Goal: Information Seeking & Learning: Find specific fact

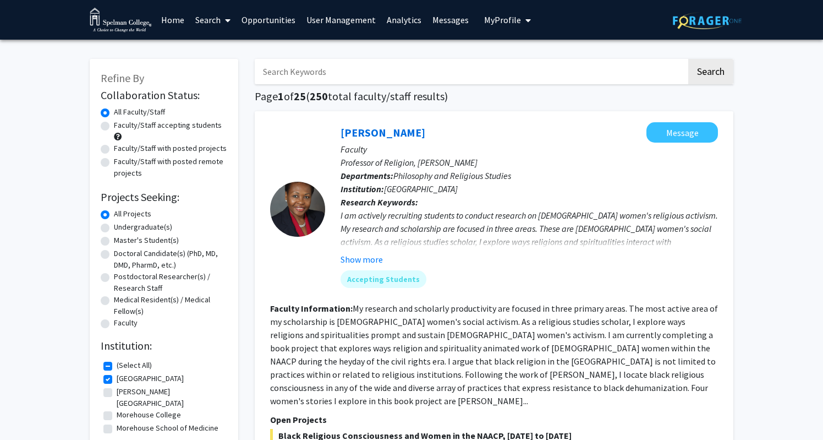
click at [226, 19] on icon at bounding box center [228, 20] width 6 height 9
click at [220, 69] on span "Students" at bounding box center [223, 73] width 67 height 22
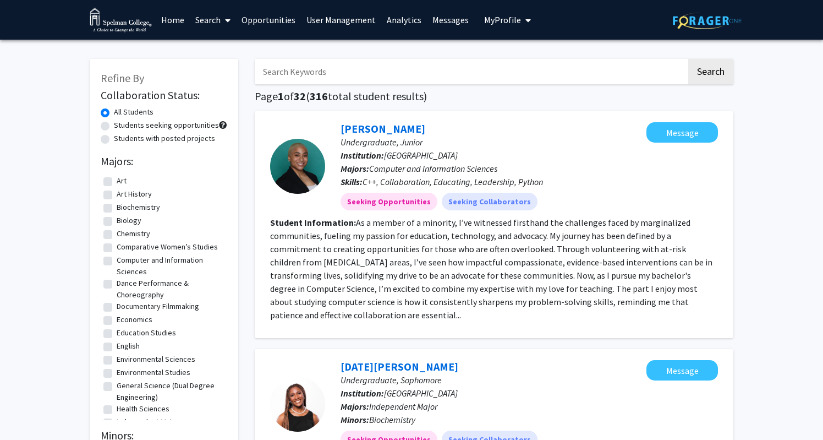
click at [302, 72] on input "Search Keywords" at bounding box center [471, 71] width 432 height 25
type input "[PERSON_NAME]"
click at [710, 73] on button "Search" at bounding box center [710, 71] width 45 height 25
checkbox input "false"
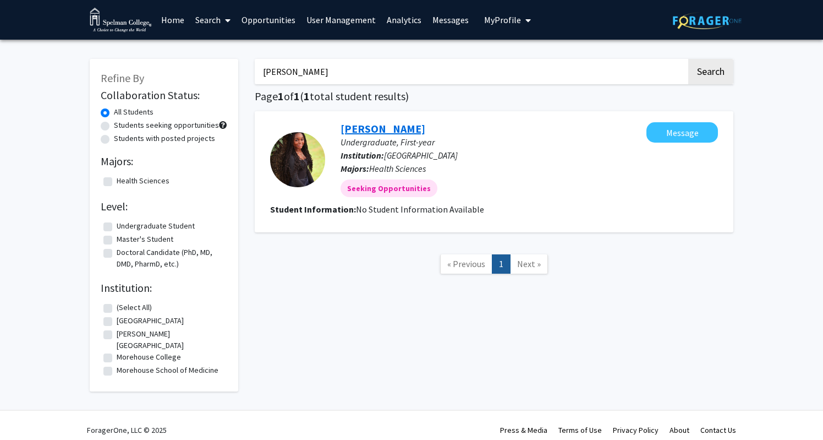
click at [382, 134] on link "[PERSON_NAME]" at bounding box center [383, 129] width 85 height 14
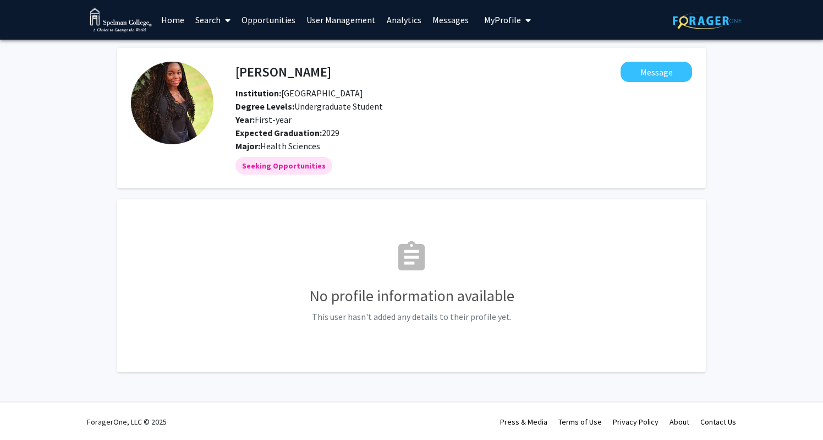
click at [242, 91] on b "Institution:" at bounding box center [259, 92] width 46 height 11
click at [200, 98] on img at bounding box center [172, 103] width 83 height 83
click at [426, 303] on h3 "No profile information available" at bounding box center [411, 296] width 561 height 19
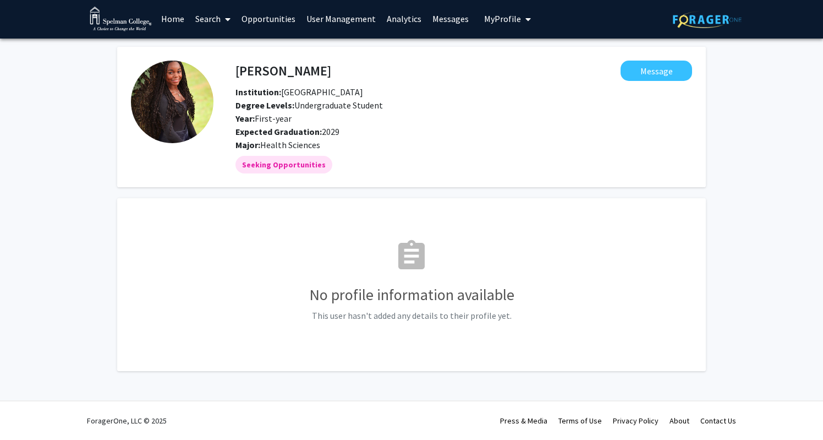
scroll to position [2, 0]
click at [496, 19] on span "My Profile" at bounding box center [502, 18] width 37 height 11
click at [519, 62] on span "View Profile" at bounding box center [552, 62] width 67 height 12
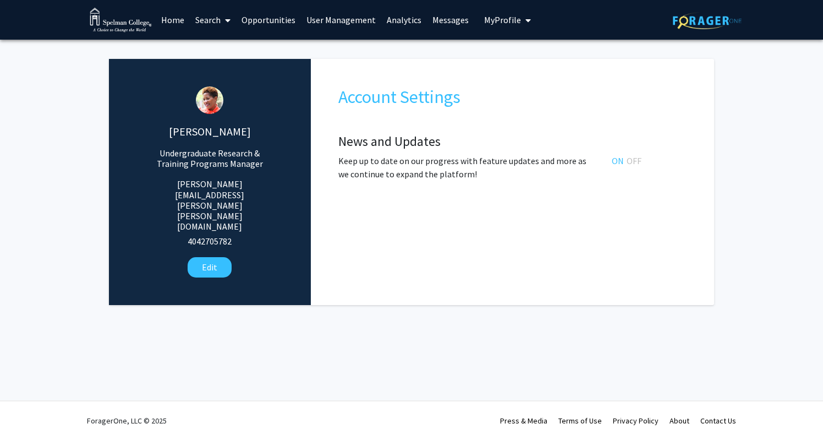
click at [218, 18] on link "Search" at bounding box center [213, 20] width 46 height 39
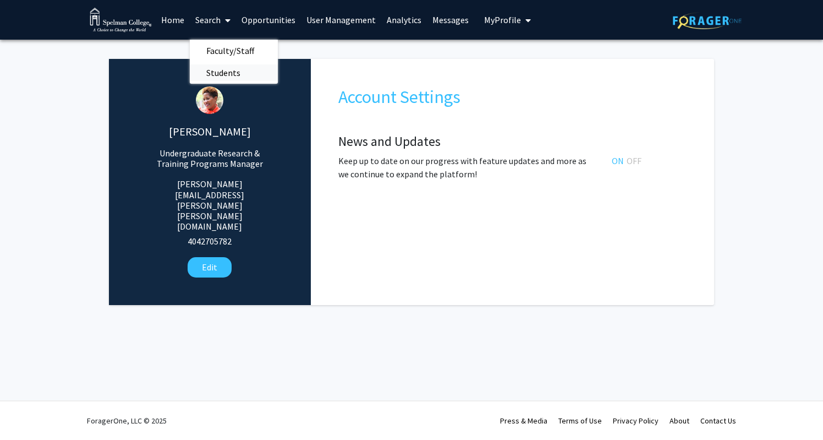
click at [228, 74] on span "Students" at bounding box center [223, 73] width 67 height 22
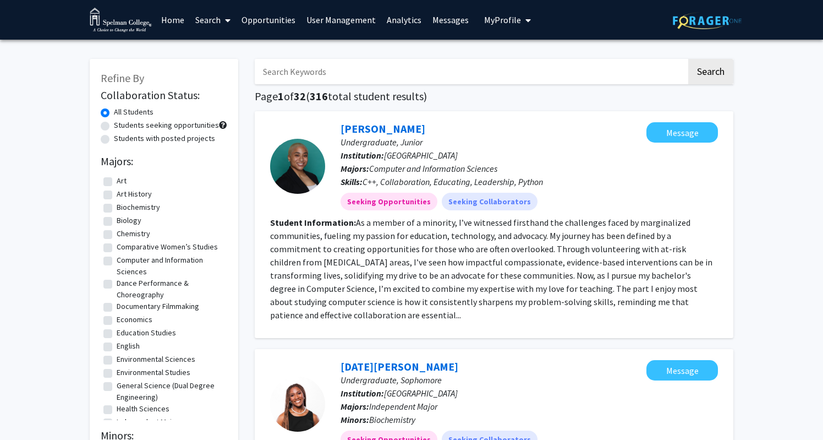
click at [388, 72] on input "Search Keywords" at bounding box center [471, 71] width 432 height 25
type input "[PERSON_NAME]"
click at [710, 73] on button "Search" at bounding box center [710, 71] width 45 height 25
checkbox input "false"
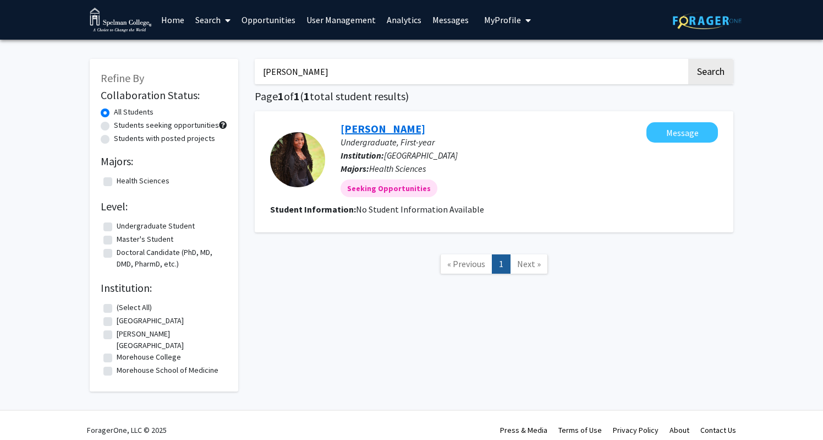
click at [355, 133] on link "[PERSON_NAME]" at bounding box center [383, 129] width 85 height 14
